Goal: Task Accomplishment & Management: Use online tool/utility

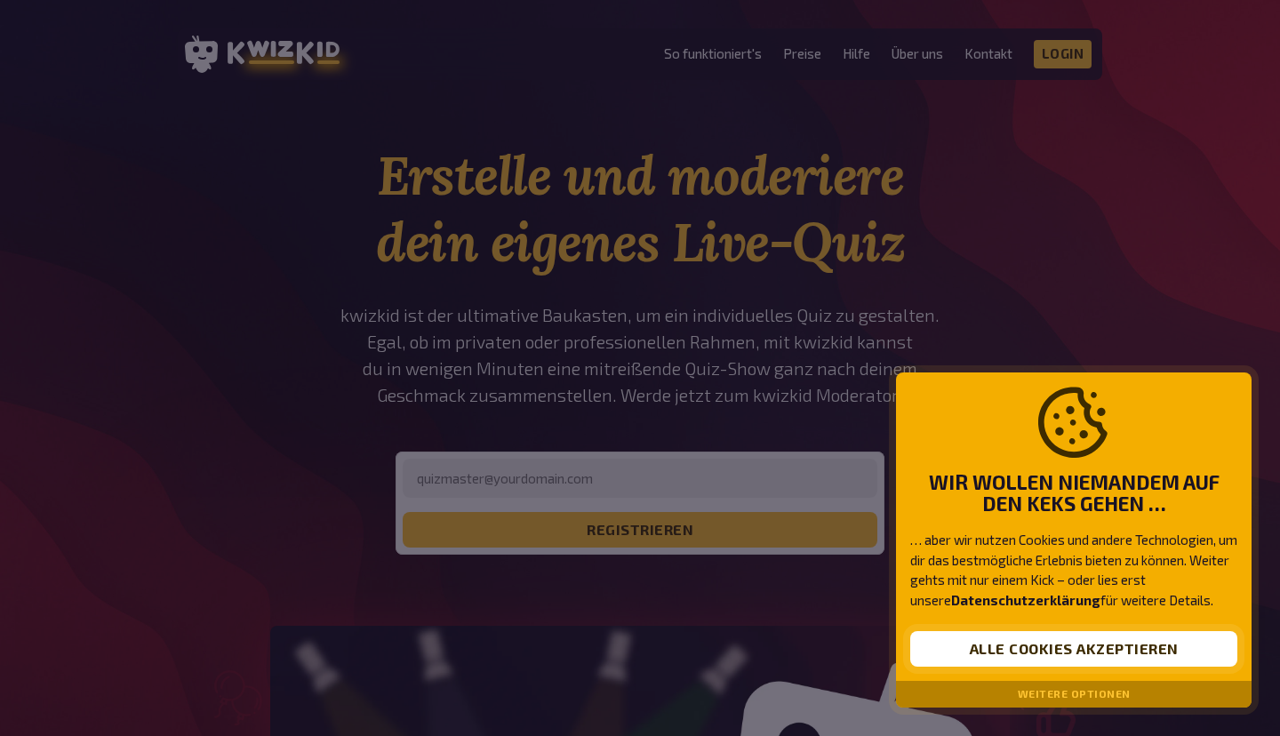
click at [1021, 644] on button "Alle Cookies akzeptieren" at bounding box center [1073, 649] width 327 height 36
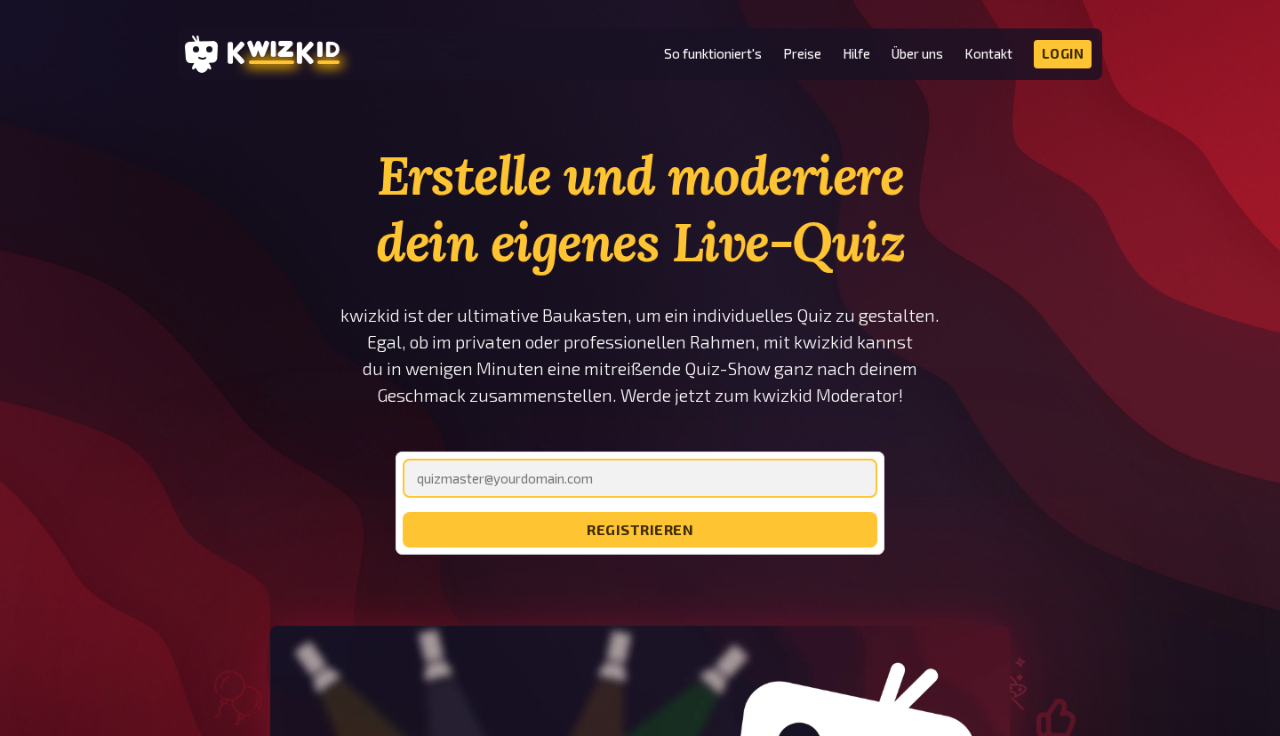
click at [512, 481] on input "email" at bounding box center [640, 478] width 475 height 39
type input "[EMAIL_ADDRESS][DOMAIN_NAME]"
click at [403, 512] on button "registrieren" at bounding box center [640, 530] width 475 height 36
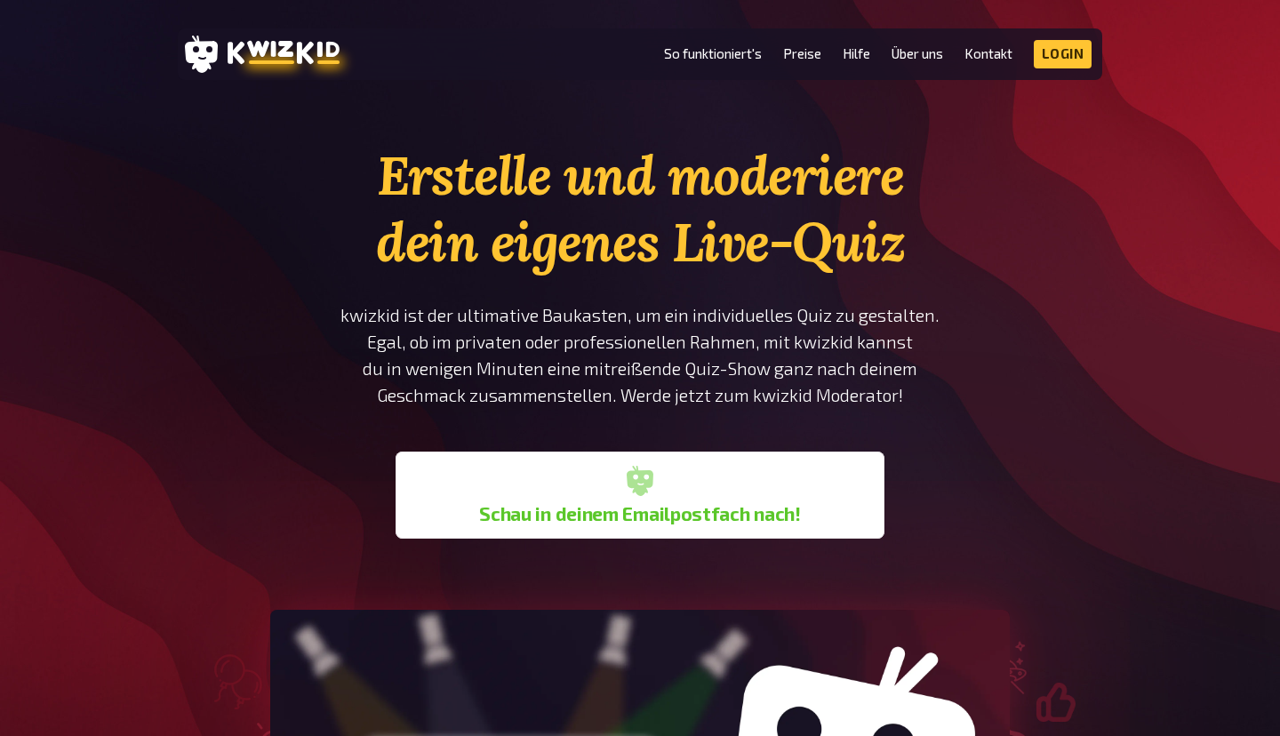
click at [1127, 299] on div "Erstelle und moderiere dein eigenes Live-Quiz kwizkid ist der ultimative Baukas…" at bounding box center [640, 632] width 1280 height 981
click at [268, 47] on icon at bounding box center [284, 52] width 112 height 23
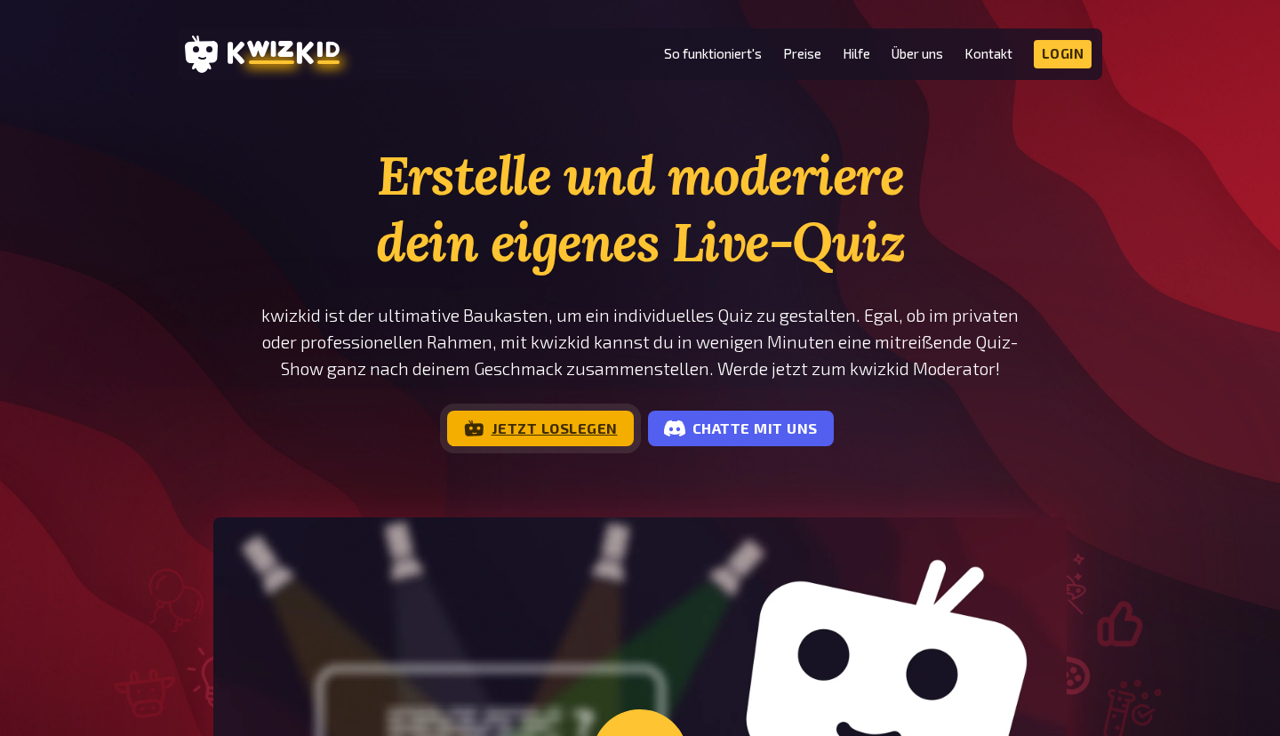
click at [536, 426] on link "Jetzt loslegen" at bounding box center [540, 429] width 187 height 36
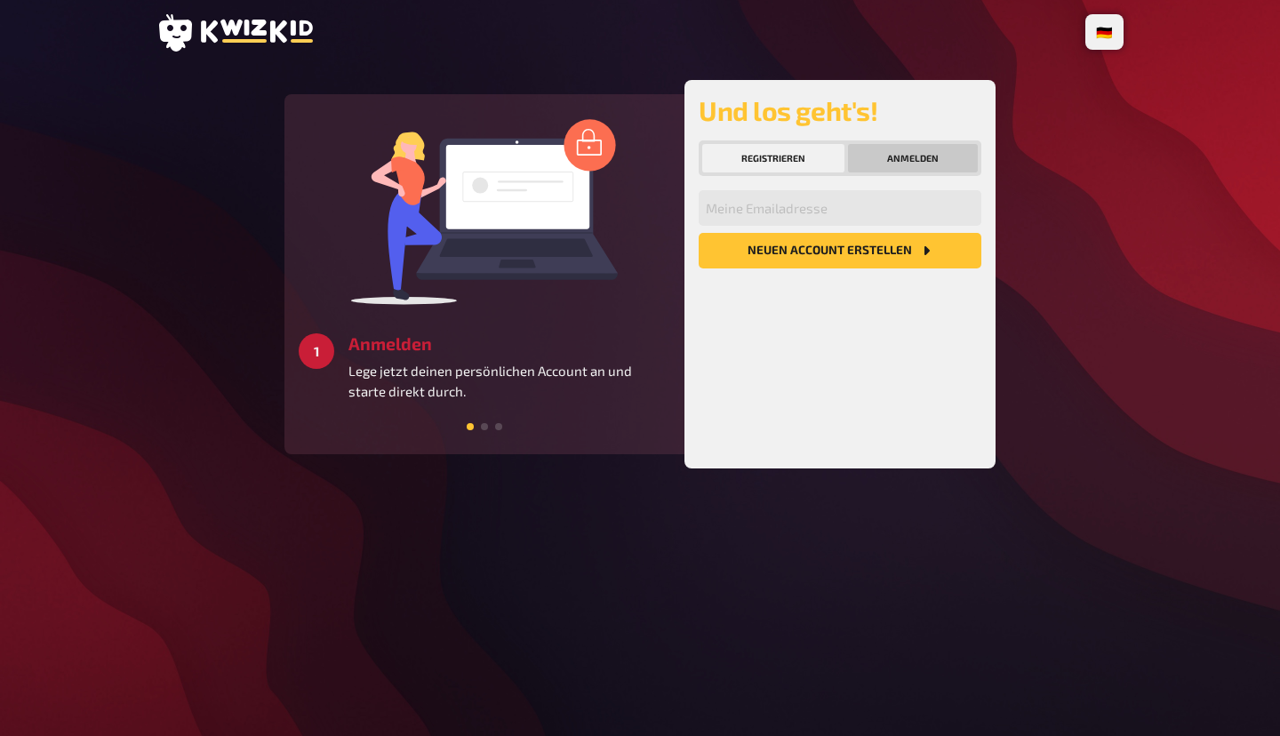
click at [906, 161] on button "Anmelden" at bounding box center [913, 158] width 130 height 28
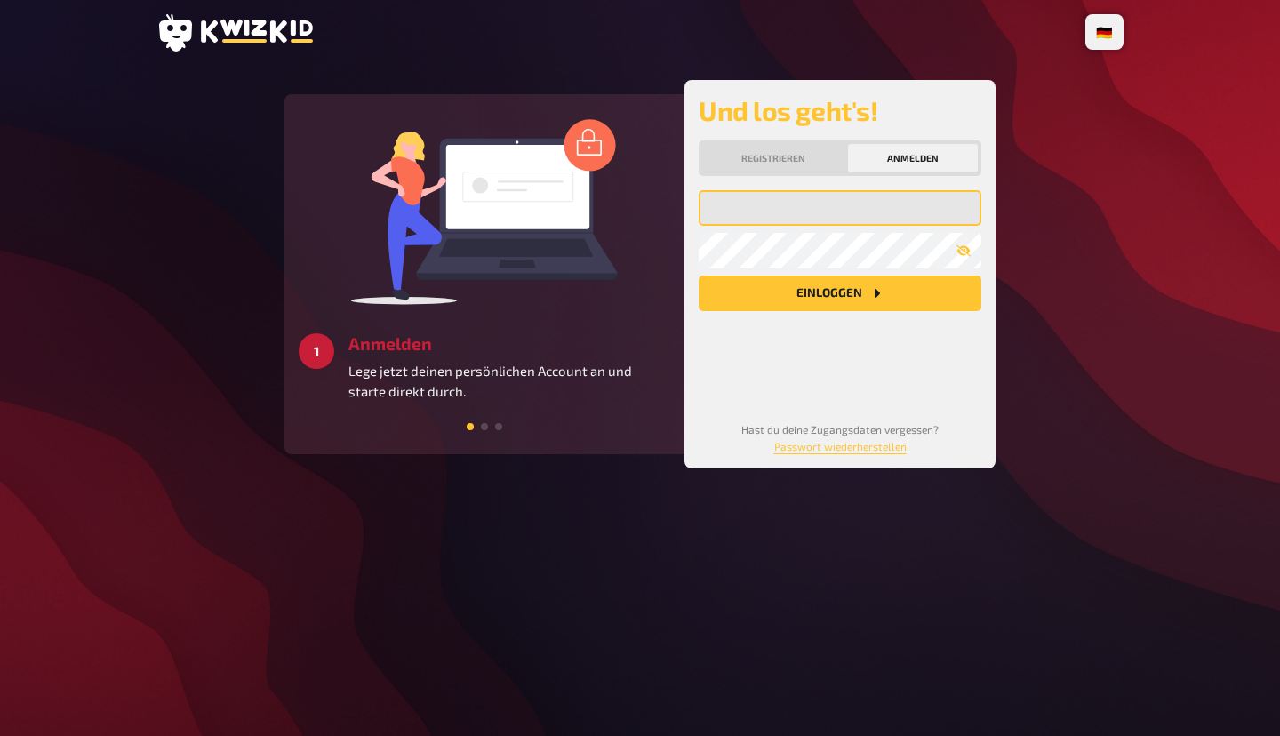
click at [752, 221] on input "email" at bounding box center [840, 208] width 283 height 36
click at [777, 296] on button "Einloggen" at bounding box center [840, 294] width 283 height 36
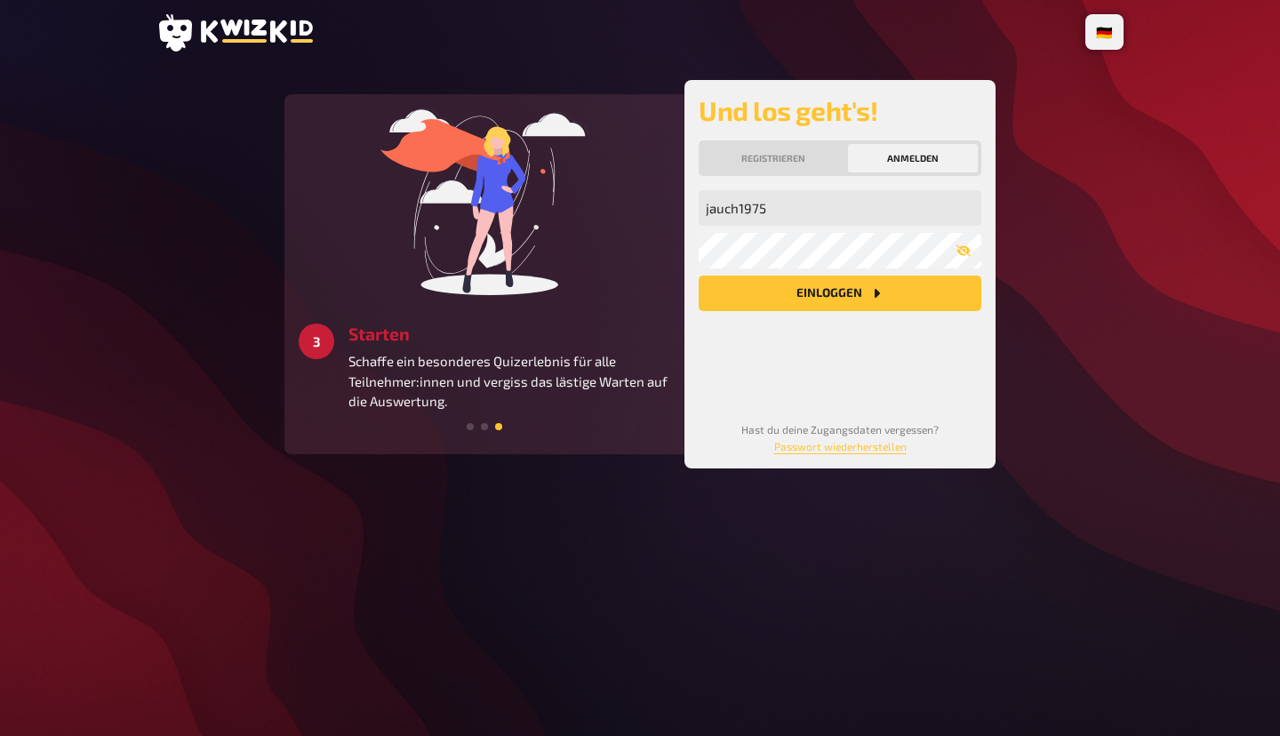
click at [889, 373] on div "jauch1975 Meine Emailadresse Mein Passwort Einloggen" at bounding box center [840, 291] width 283 height 202
click at [825, 286] on button "Einloggen" at bounding box center [840, 294] width 283 height 36
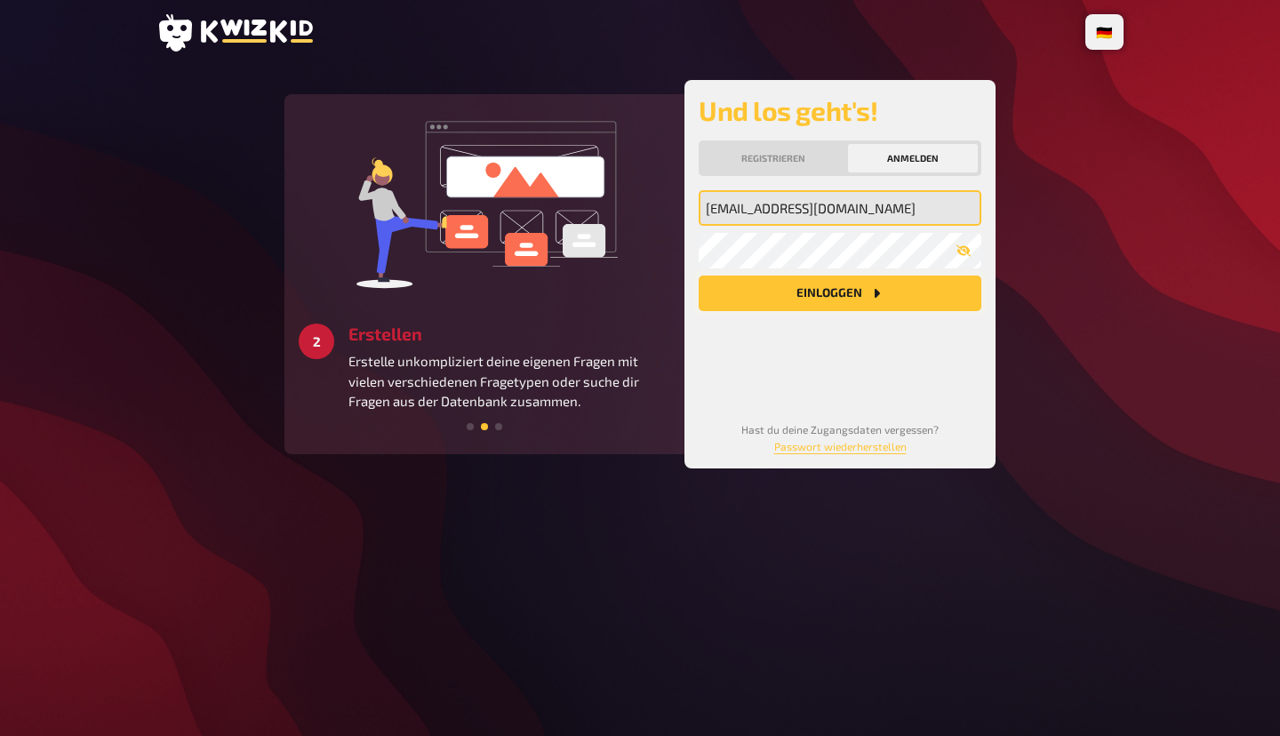
type input "[EMAIL_ADDRESS][DOMAIN_NAME]"
click at [835, 293] on button "Einloggen" at bounding box center [840, 294] width 283 height 36
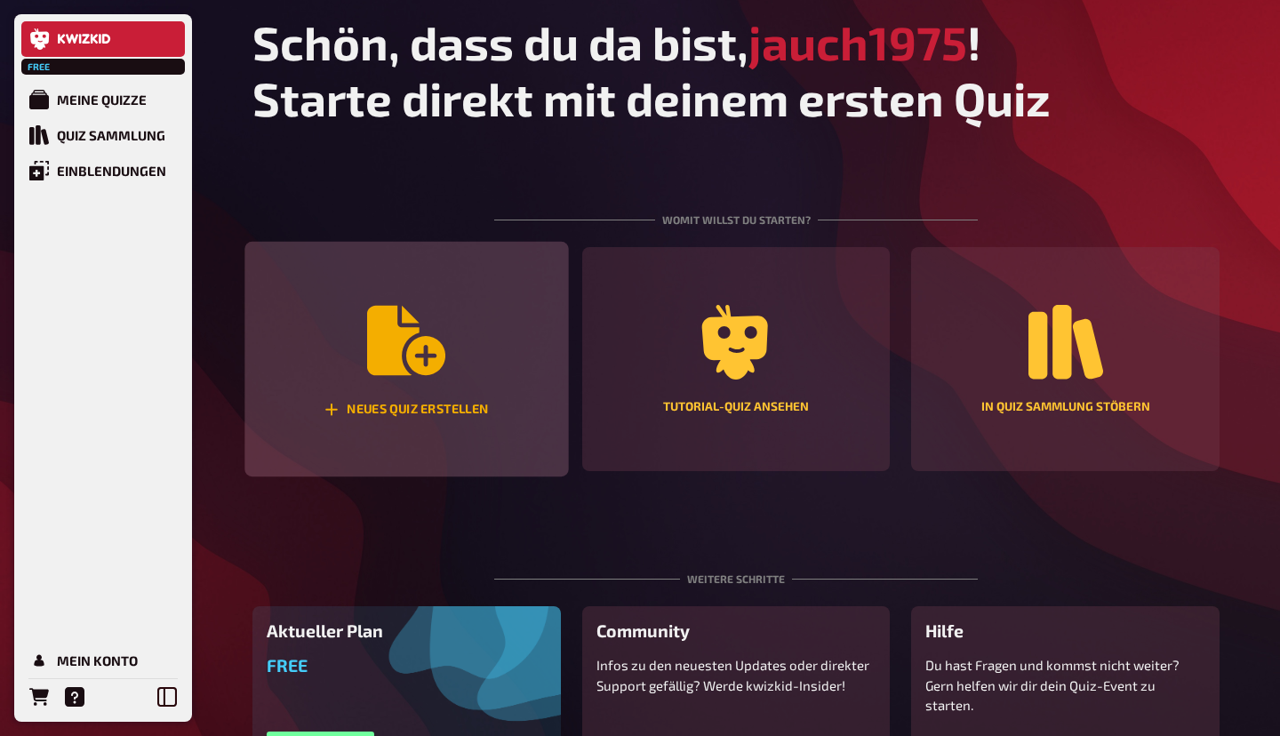
click at [391, 317] on icon "Neues Quiz erstellen" at bounding box center [406, 340] width 78 height 69
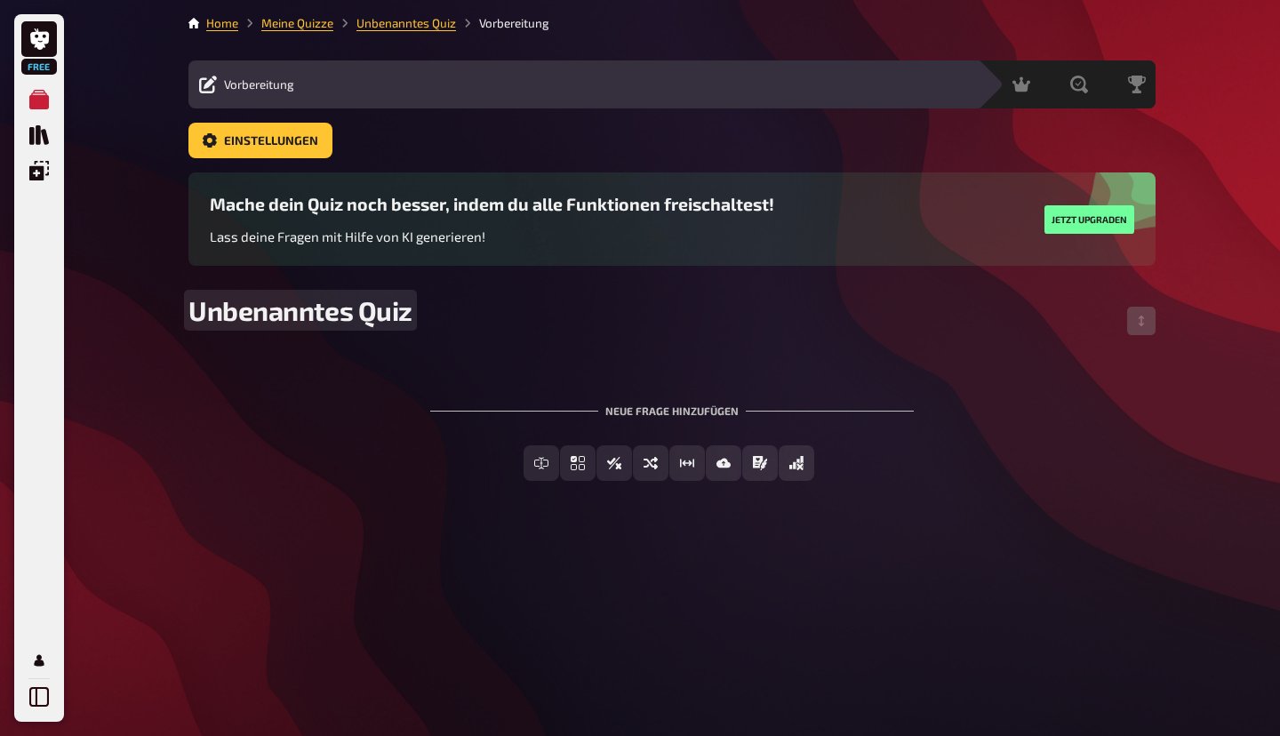
click at [344, 321] on span "Unbenanntes Quiz" at bounding box center [300, 310] width 224 height 32
click at [663, 413] on div "Neue Frage hinzufügen" at bounding box center [672, 403] width 484 height 55
click at [511, 375] on div "To pick up a draggable item, press the space bar. While dragging, use the arrow…" at bounding box center [671, 429] width 967 height 162
click at [463, 396] on div "Neue Frage hinzufügen" at bounding box center [672, 403] width 484 height 55
click at [674, 411] on div "Neue Frage hinzufügen" at bounding box center [672, 403] width 484 height 55
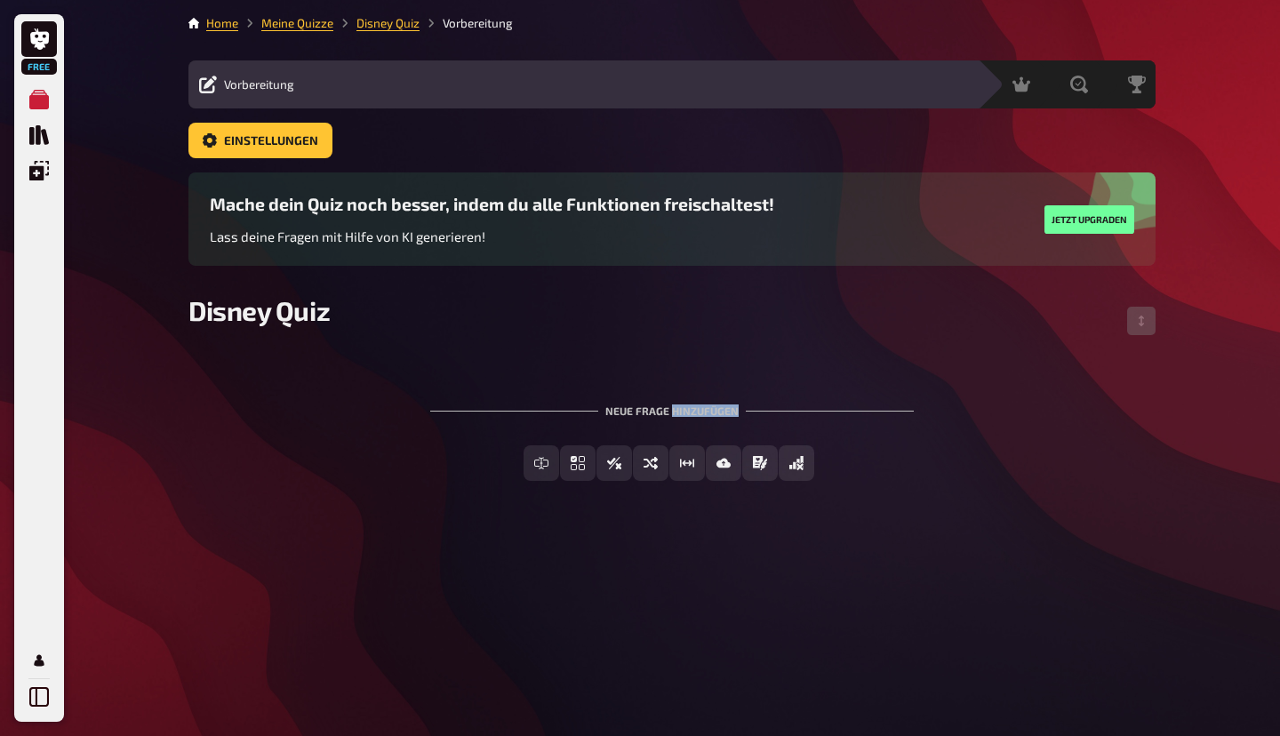
click at [674, 411] on div "Neue Frage hinzufügen" at bounding box center [672, 403] width 484 height 55
click at [278, 92] on span "Vorbereitung" at bounding box center [259, 84] width 70 height 14
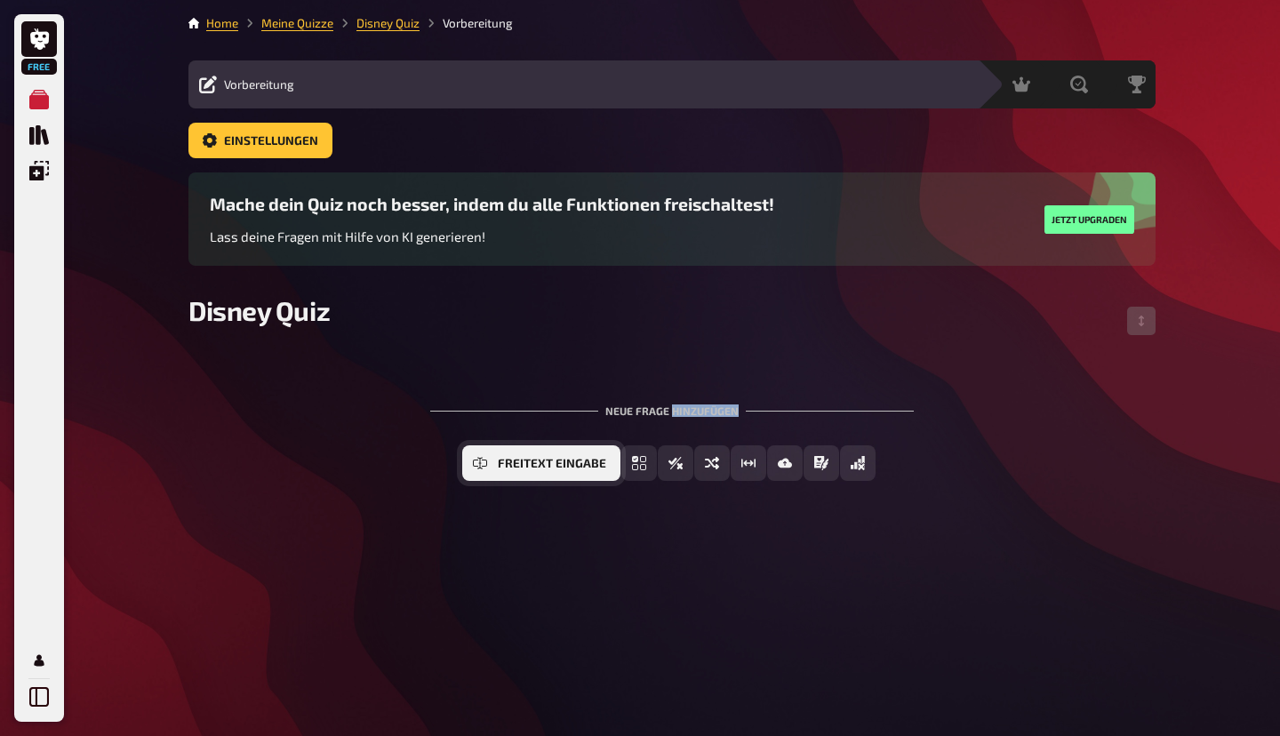
click at [543, 466] on span "Freitext Eingabe" at bounding box center [552, 464] width 108 height 12
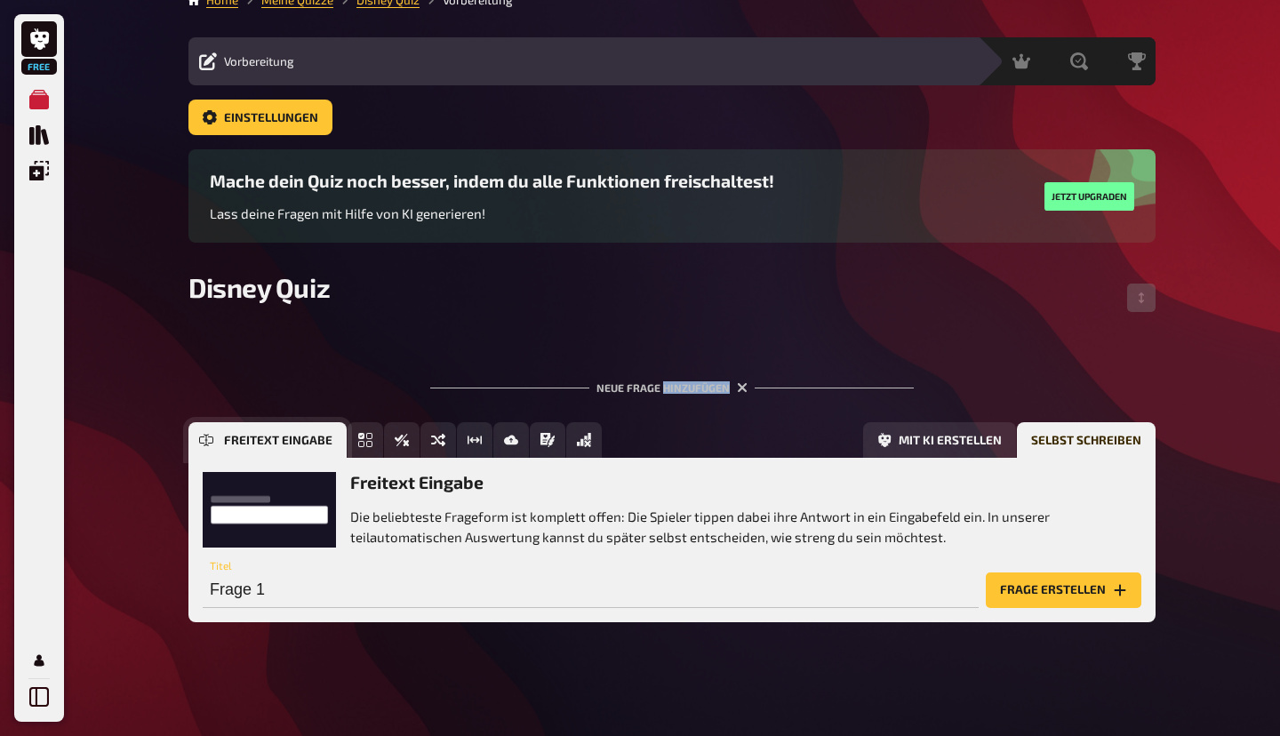
scroll to position [24, 0]
click at [239, 436] on icon "Einfachauswahl" at bounding box center [243, 440] width 14 height 14
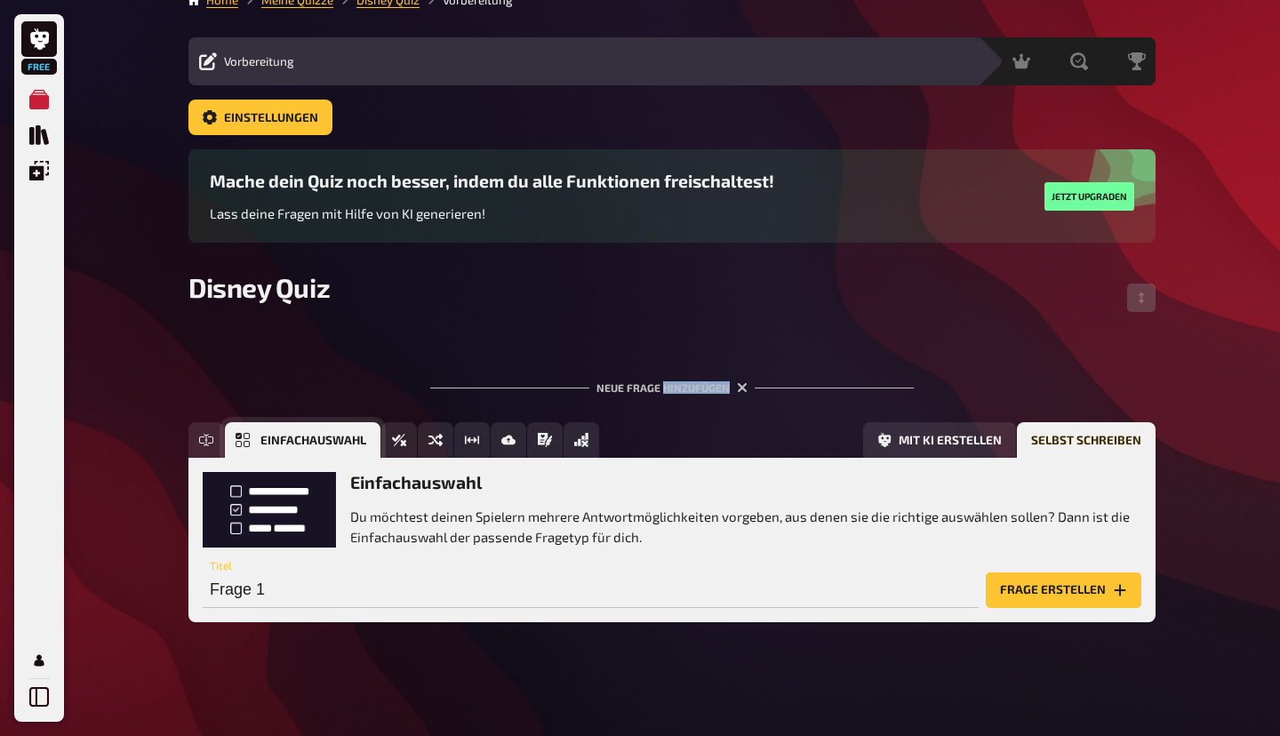
click at [244, 430] on button "Einfachauswahl" at bounding box center [303, 440] width 156 height 36
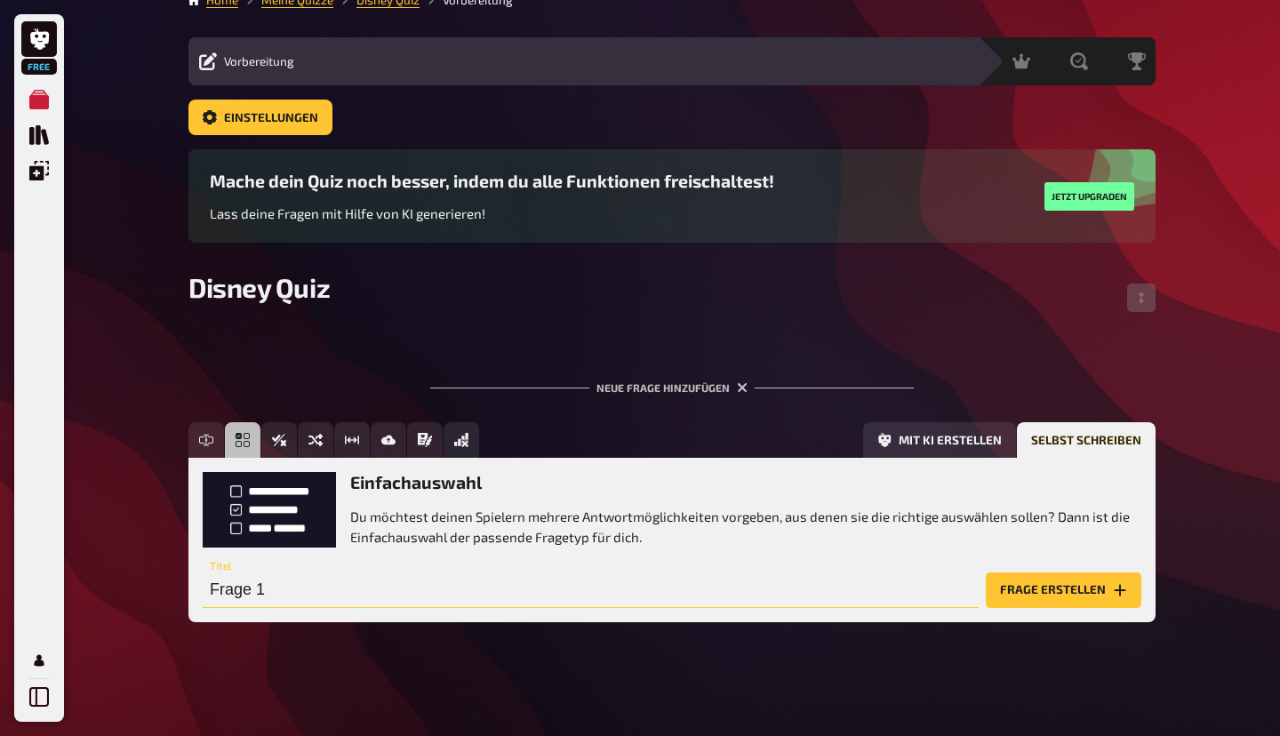
click at [292, 579] on input "Frage 1" at bounding box center [591, 590] width 776 height 36
paste input ": Wie heißt die Freundin von [PERSON_NAME]?"
type input "Frage 1: Wie heißt die Freundin von [PERSON_NAME]?"
click at [1064, 590] on button "Frage erstellen" at bounding box center [1064, 590] width 156 height 36
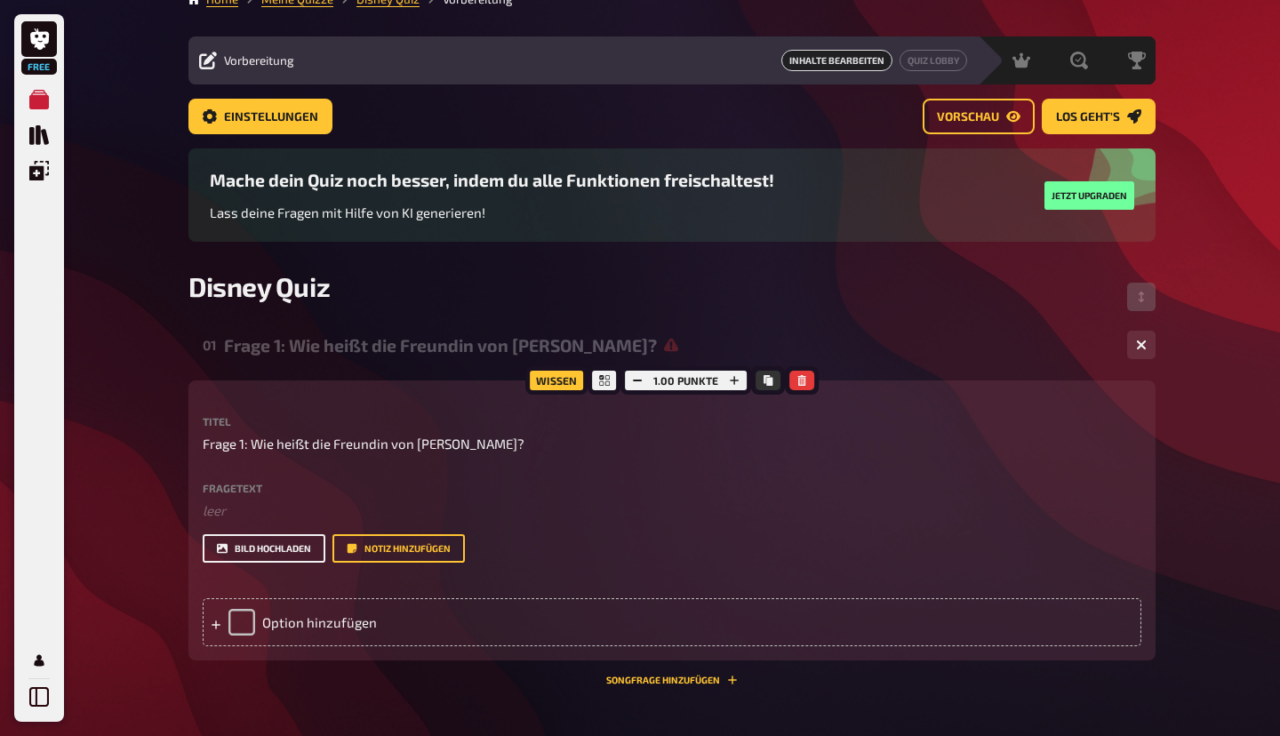
click at [264, 563] on button "Bild hochladen" at bounding box center [264, 548] width 123 height 28
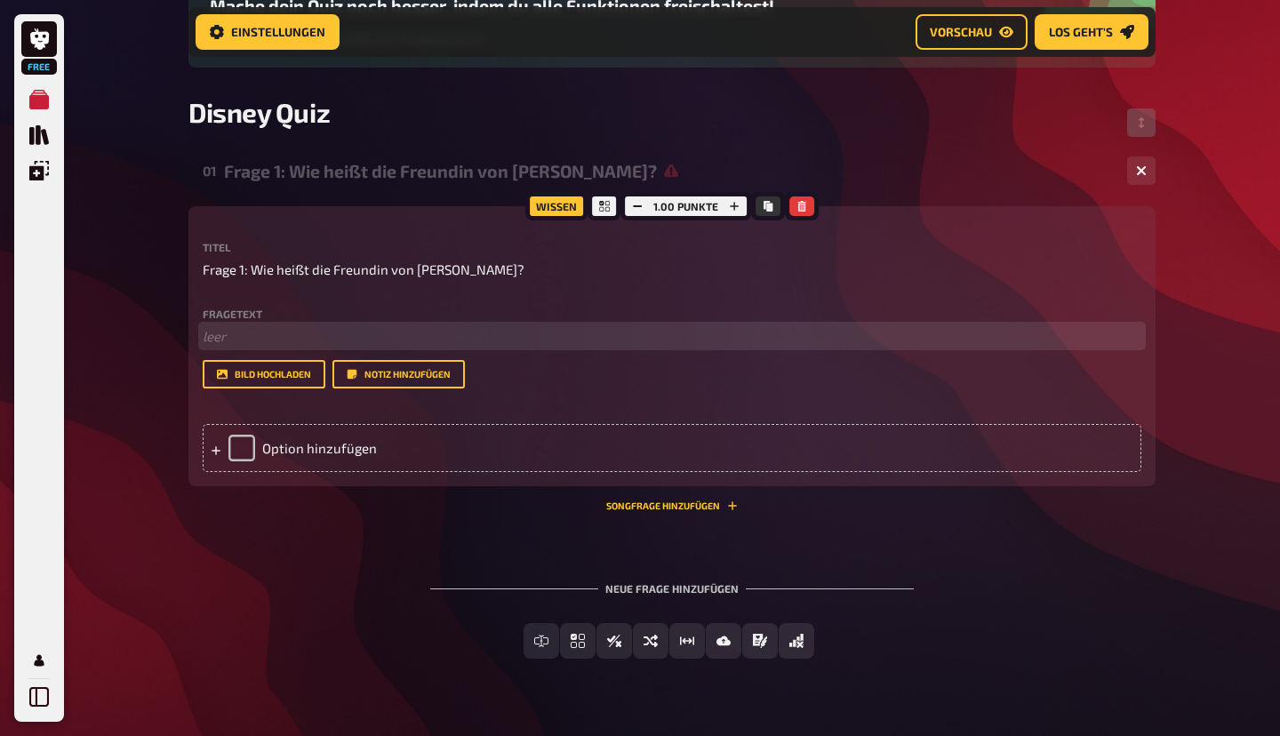
scroll to position [213, 0]
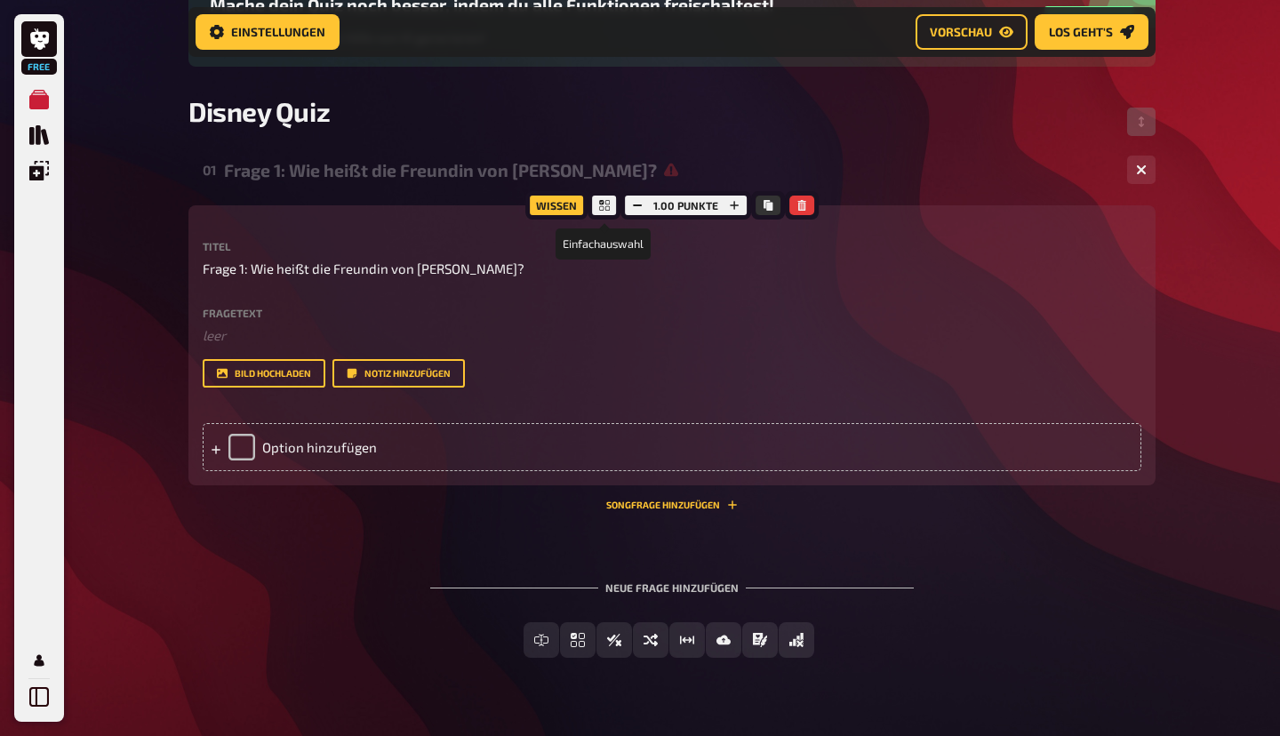
click at [606, 202] on icon at bounding box center [604, 205] width 11 height 11
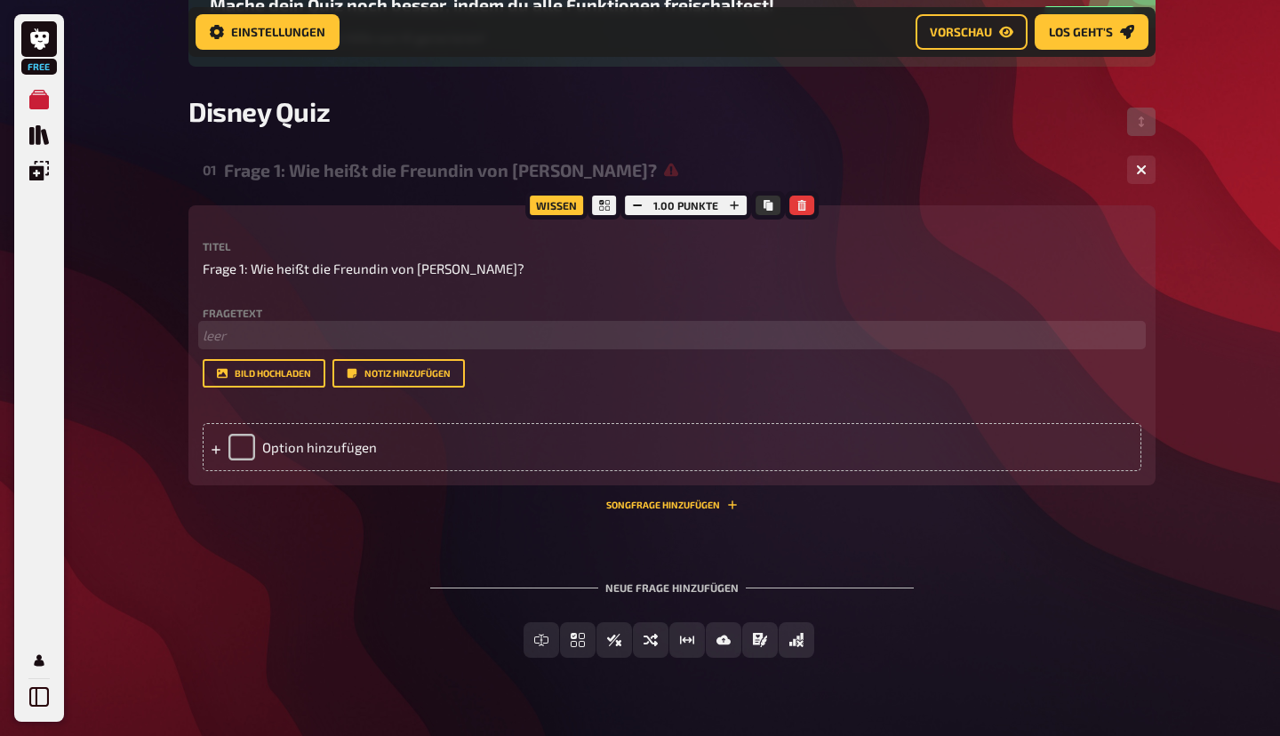
click at [234, 332] on p "﻿ leer" at bounding box center [672, 335] width 939 height 20
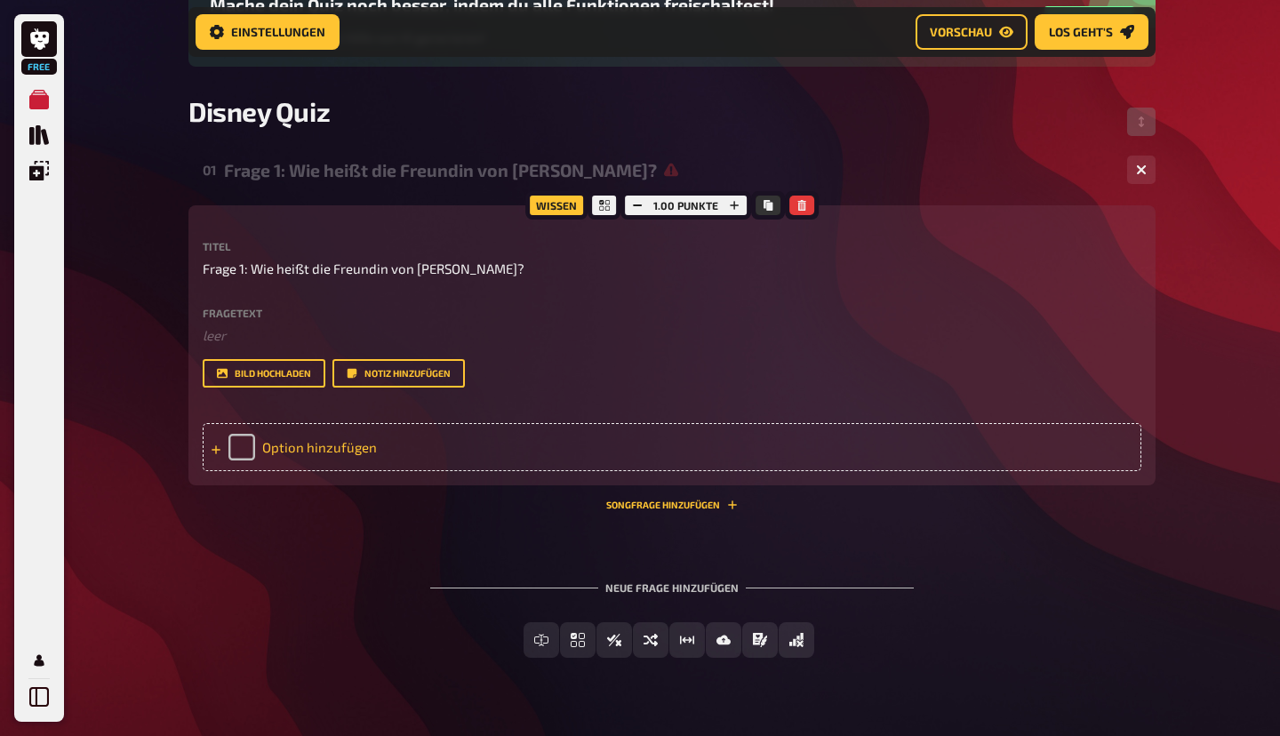
click at [308, 466] on div "Option hinzufügen" at bounding box center [672, 447] width 939 height 48
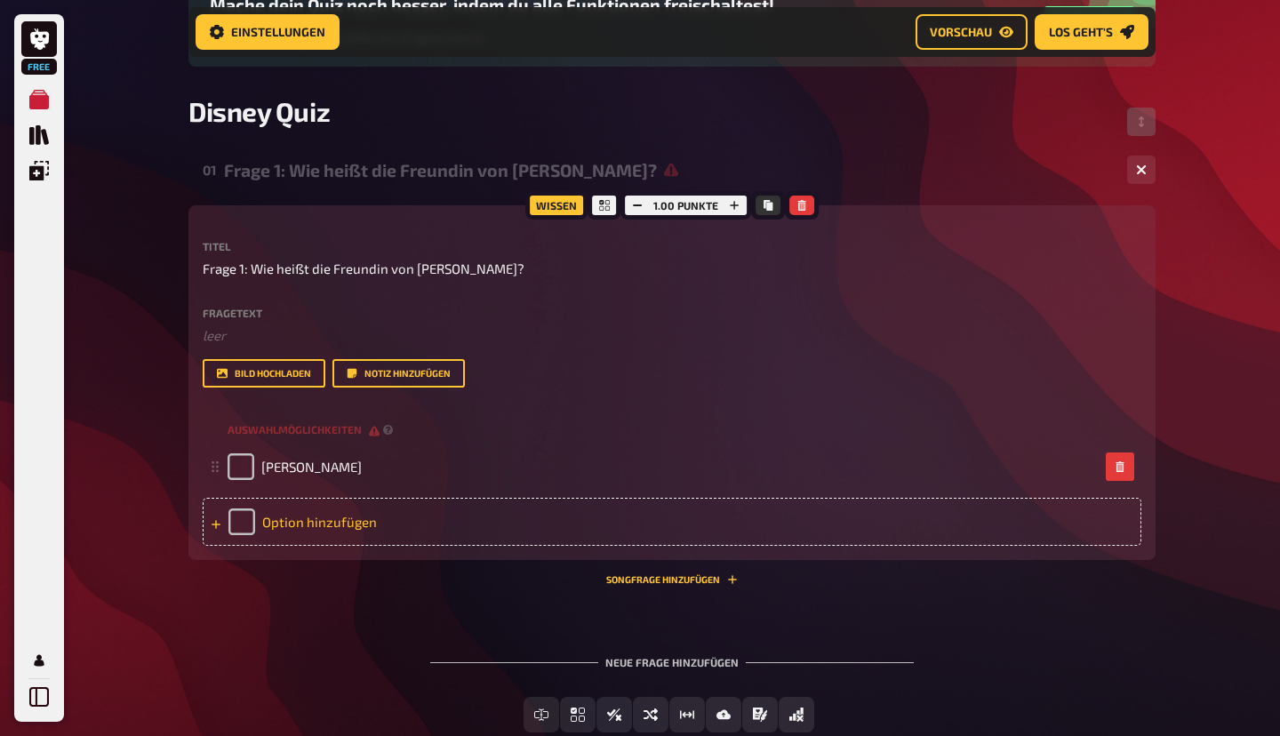
click at [252, 535] on div "Option hinzufügen" at bounding box center [672, 522] width 939 height 48
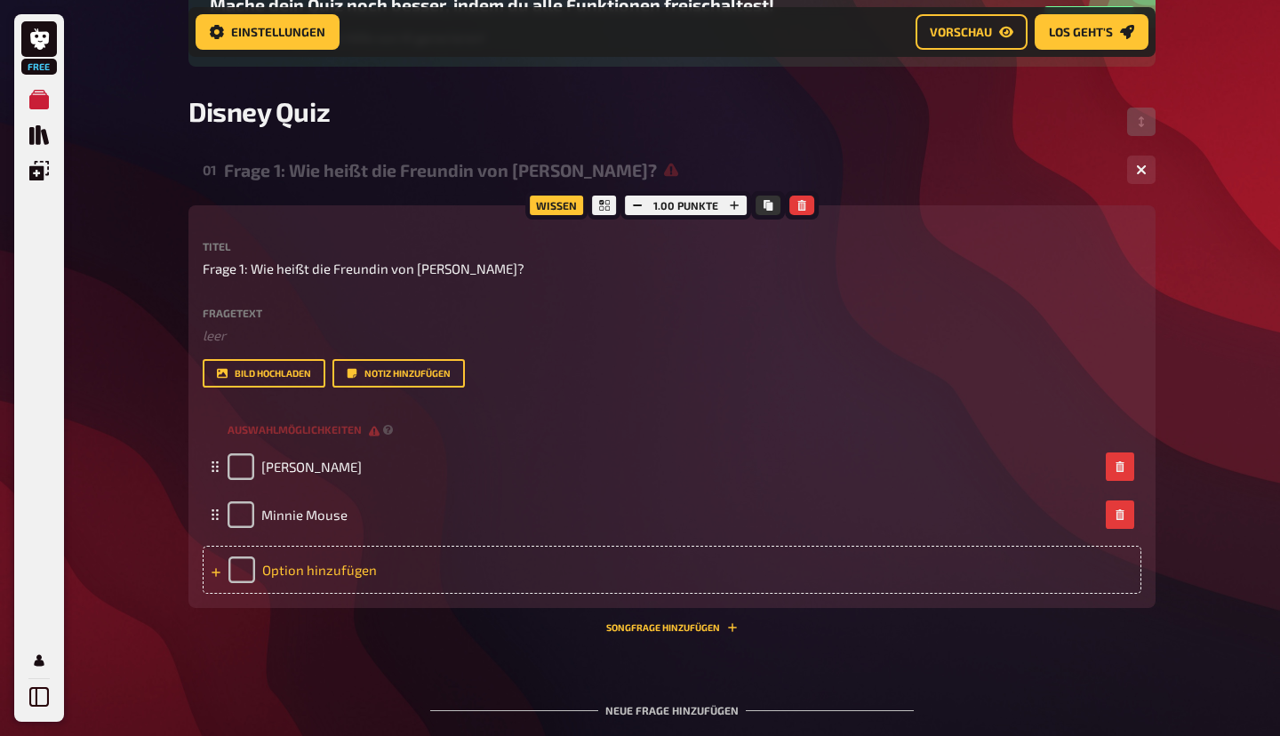
click at [247, 582] on div "Option hinzufügen" at bounding box center [672, 570] width 939 height 48
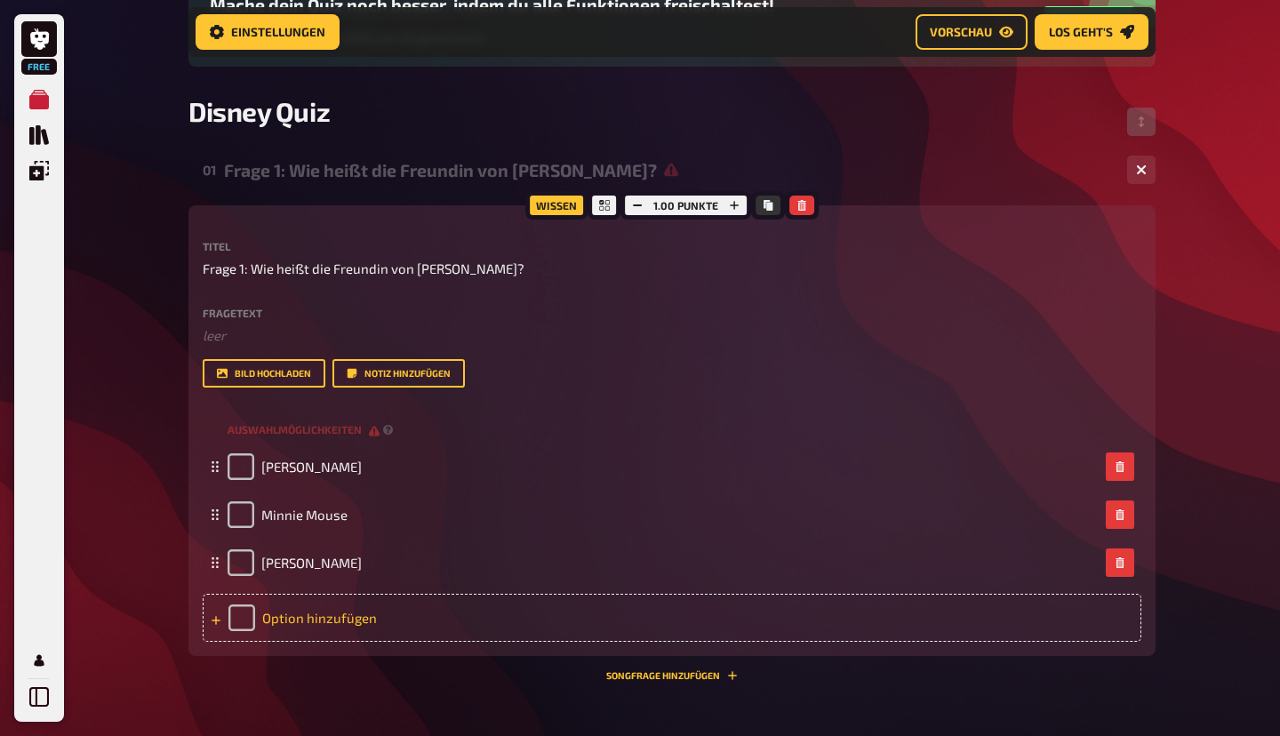
click at [225, 630] on div "Option hinzufügen" at bounding box center [672, 618] width 939 height 48
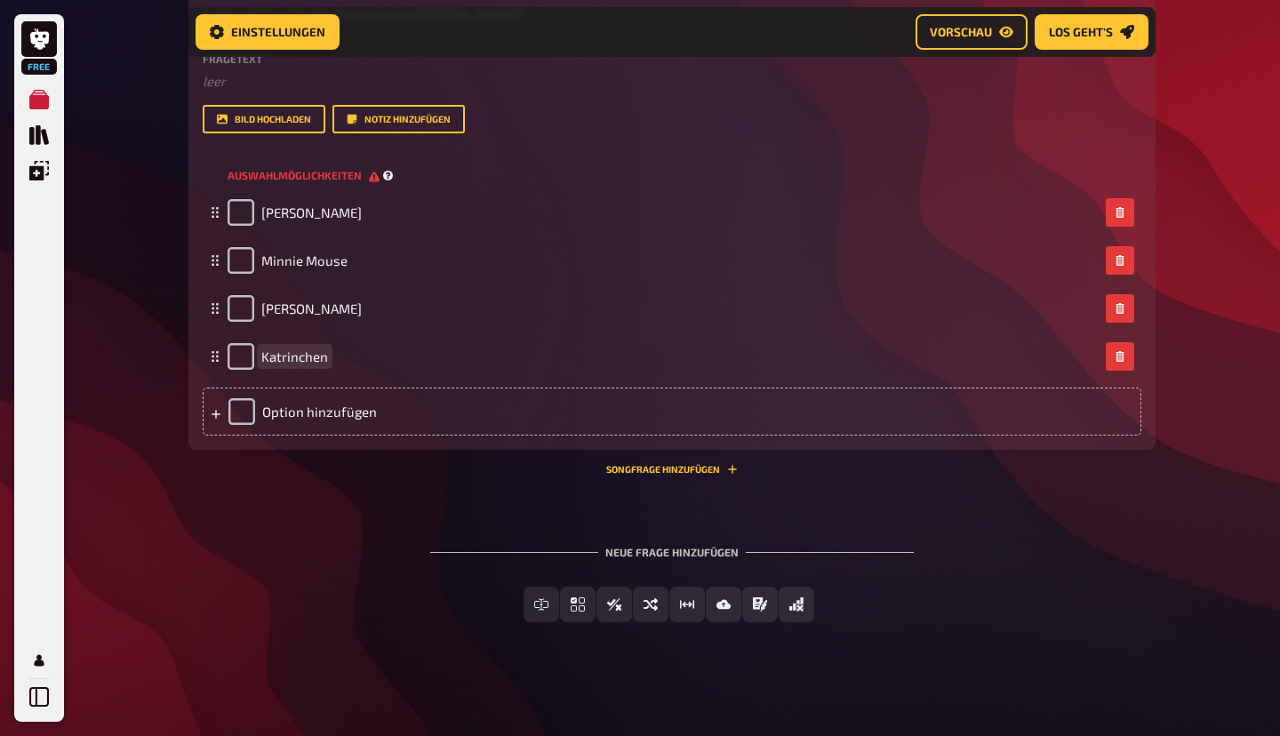
scroll to position [489, 0]
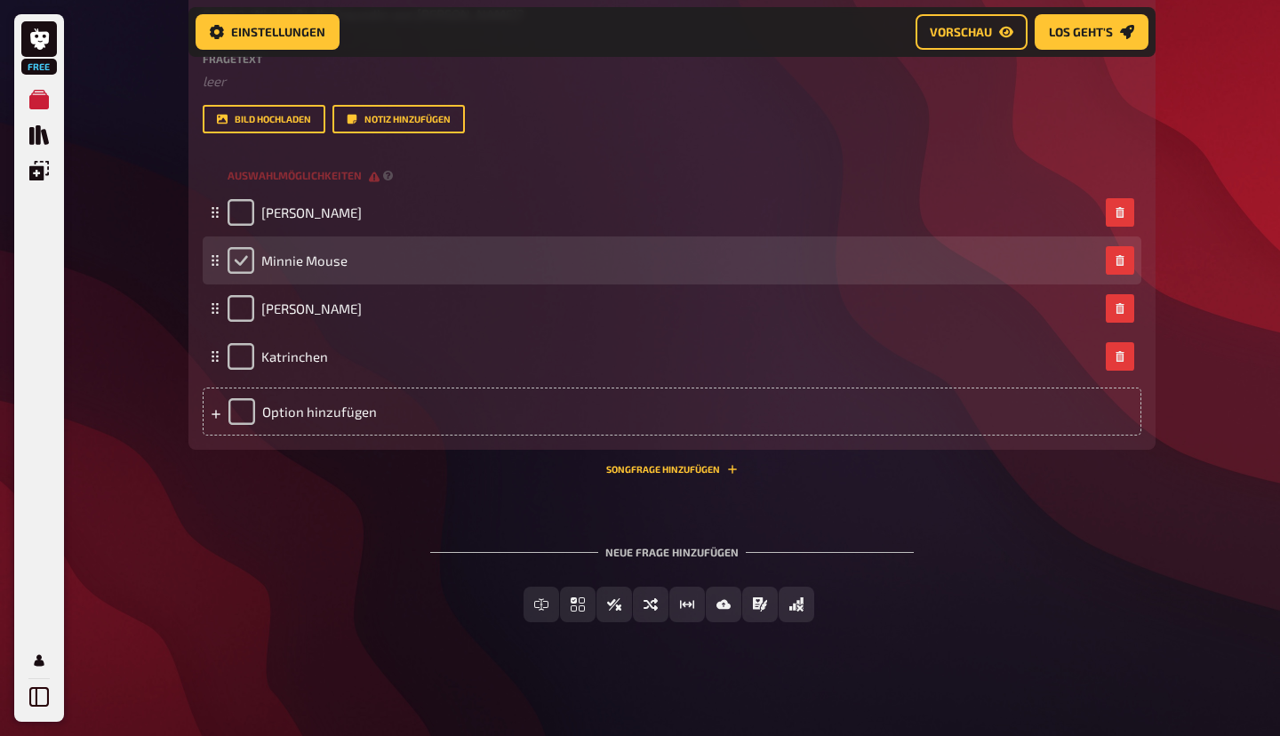
click at [243, 255] on input "checkbox" at bounding box center [241, 260] width 27 height 27
checkbox input "true"
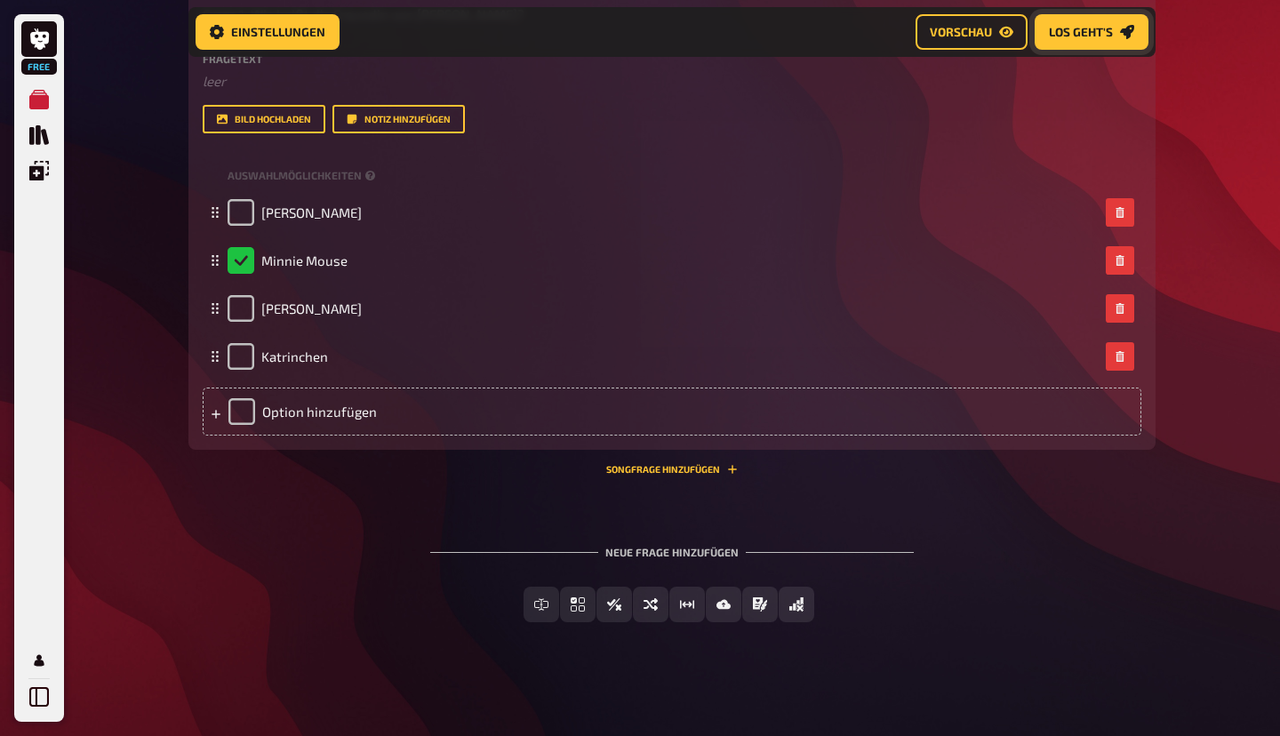
click at [1096, 33] on span "Los geht's" at bounding box center [1081, 32] width 64 height 12
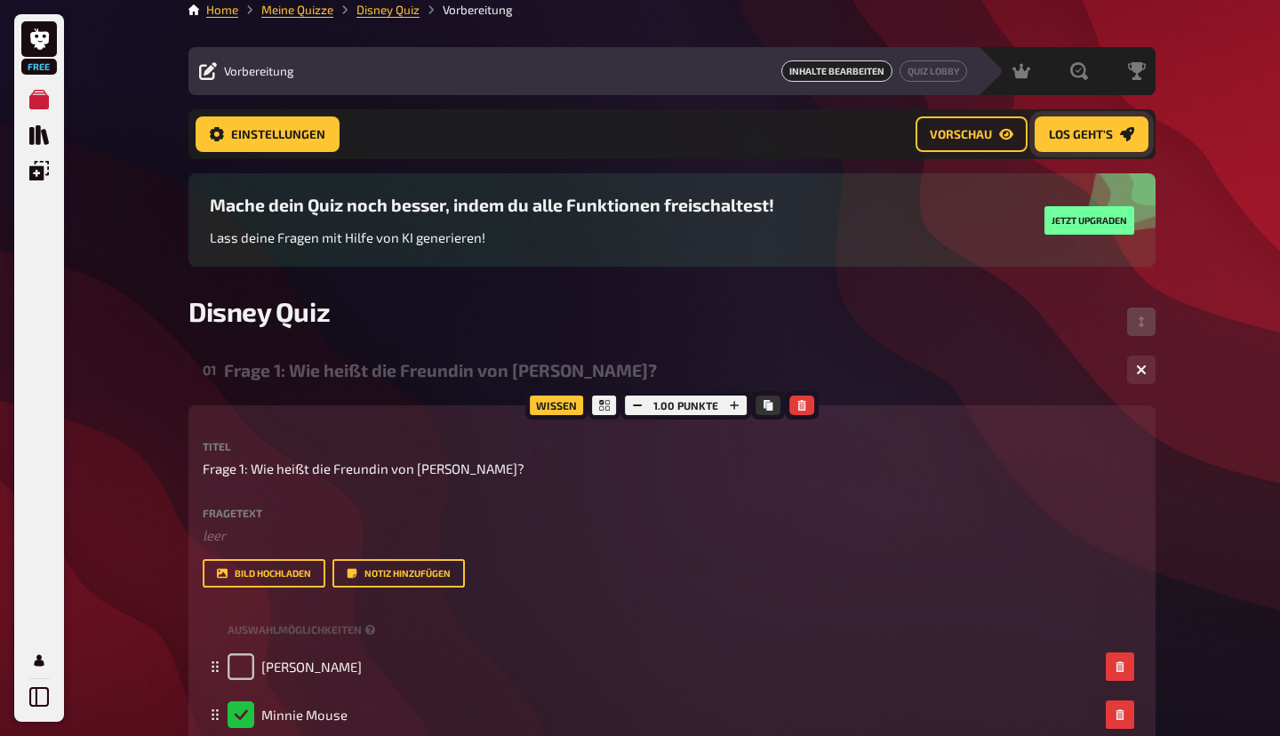
scroll to position [6, 0]
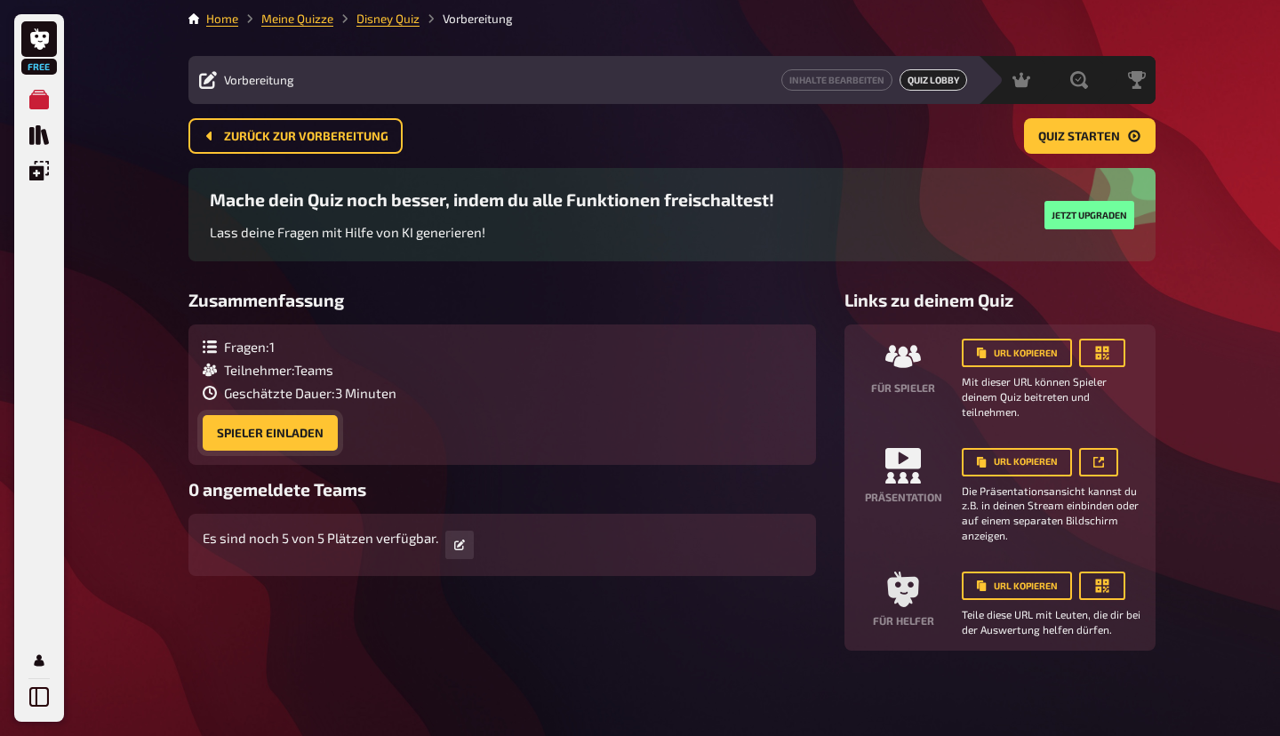
click at [290, 436] on button "Spieler einladen" at bounding box center [270, 433] width 135 height 36
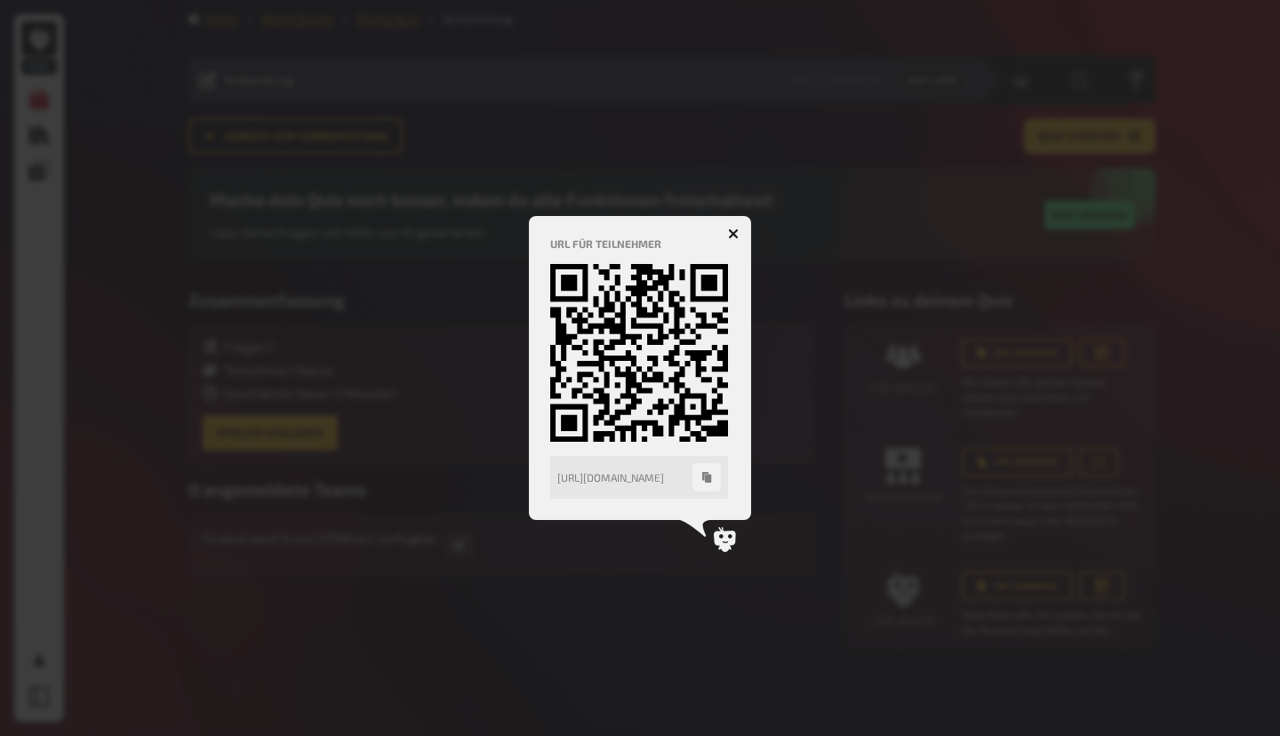
click at [733, 235] on icon "button" at bounding box center [733, 233] width 17 height 17
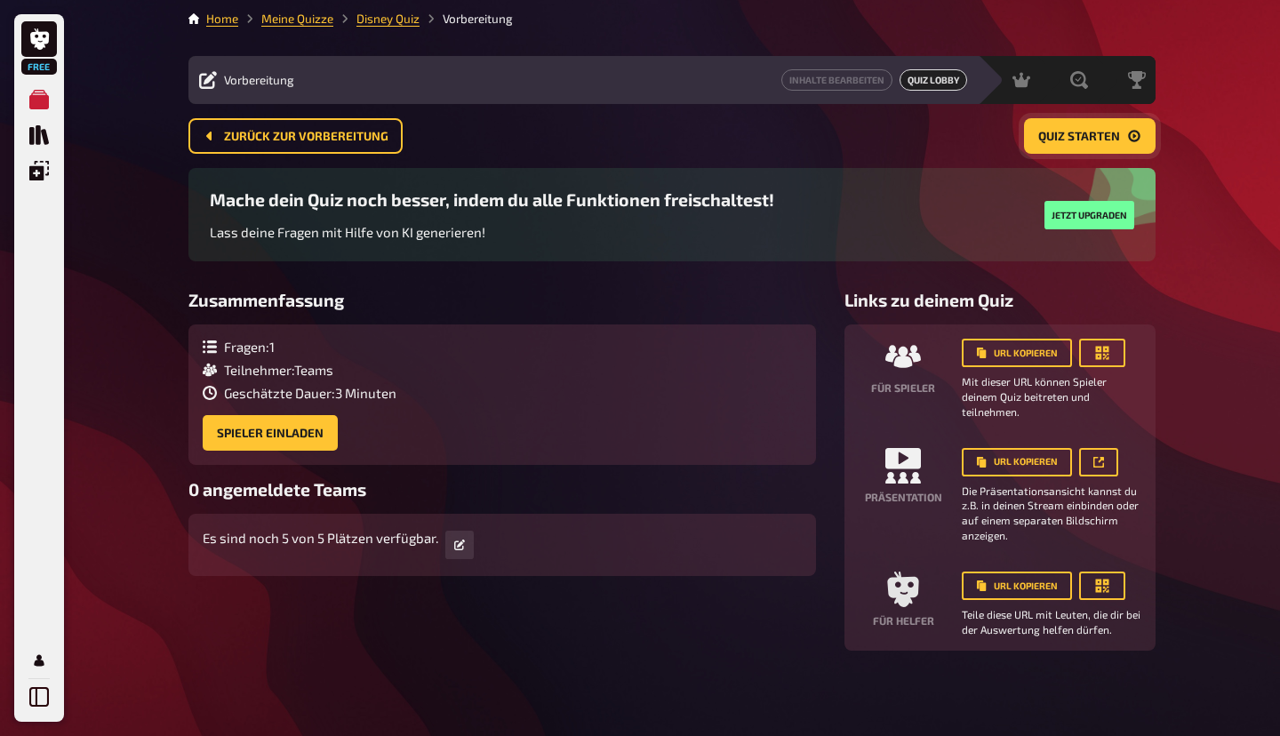
click at [1077, 133] on span "Quiz starten" at bounding box center [1079, 137] width 82 height 12
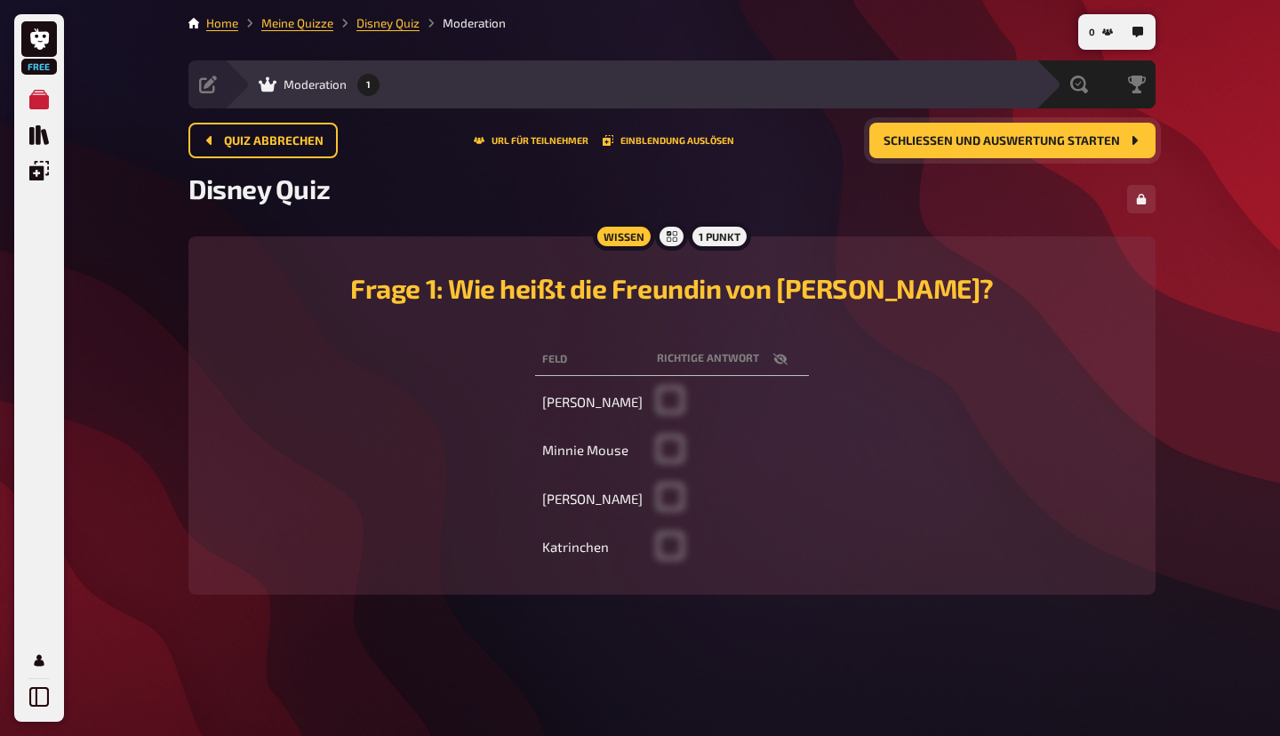
click at [667, 444] on td at bounding box center [729, 450] width 159 height 45
click at [582, 507] on td "[PERSON_NAME]" at bounding box center [592, 498] width 115 height 45
click at [579, 478] on td "[PERSON_NAME]" at bounding box center [592, 498] width 115 height 45
